Goal: Navigation & Orientation: Find specific page/section

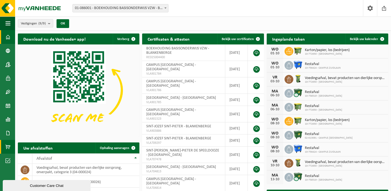
click at [9, 146] on span at bounding box center [7, 147] width 5 height 14
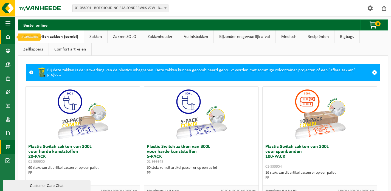
click at [8, 37] on span at bounding box center [7, 37] width 5 height 14
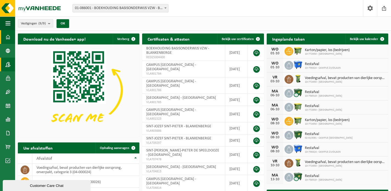
click at [6, 61] on span at bounding box center [7, 65] width 5 height 14
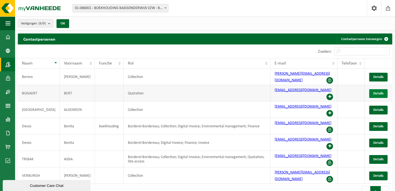
click at [373, 92] on span "Details" at bounding box center [378, 94] width 10 height 4
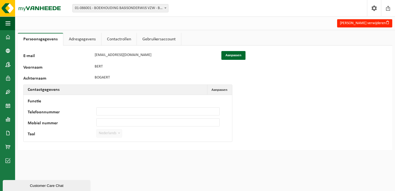
click at [160, 43] on link "Gebruikersaccount" at bounding box center [159, 39] width 44 height 13
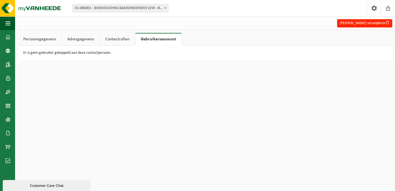
click at [127, 42] on link "Contactrollen" at bounding box center [117, 39] width 35 height 13
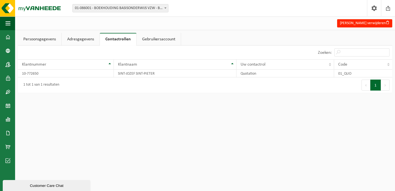
click at [50, 40] on link "Persoonsgegevens" at bounding box center [40, 39] width 44 height 13
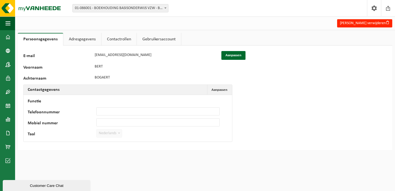
click at [85, 42] on link "Adresgegevens" at bounding box center [82, 39] width 38 height 13
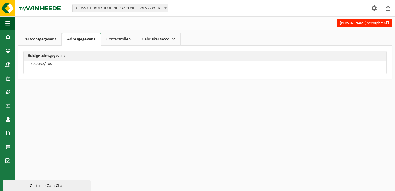
click at [111, 39] on link "Contactrollen" at bounding box center [118, 39] width 35 height 13
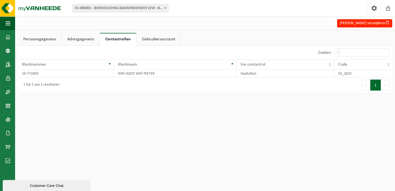
click at [165, 41] on link "Gebruikersaccount" at bounding box center [159, 39] width 44 height 13
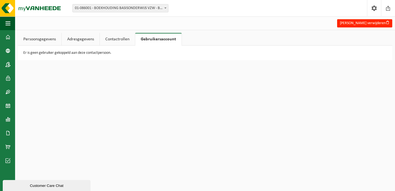
click at [116, 41] on link "Contactrollen" at bounding box center [117, 39] width 35 height 13
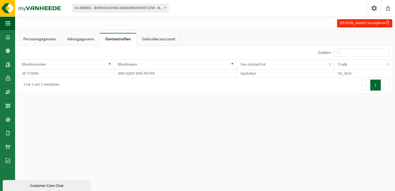
click at [83, 39] on link "Adresgegevens" at bounding box center [81, 39] width 38 height 13
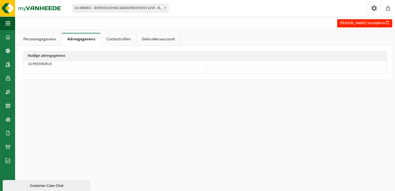
click at [49, 40] on link "Persoonsgegevens" at bounding box center [40, 39] width 44 height 13
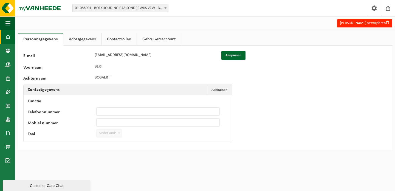
click at [4, 37] on link "Dashboard" at bounding box center [7, 37] width 15 height 14
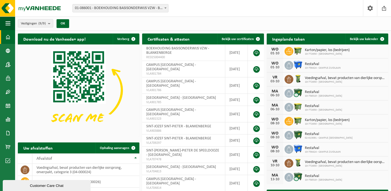
scroll to position [1, 0]
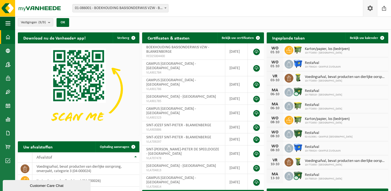
click at [372, 11] on span at bounding box center [370, 8] width 8 height 16
